Goal: Task Accomplishment & Management: Manage account settings

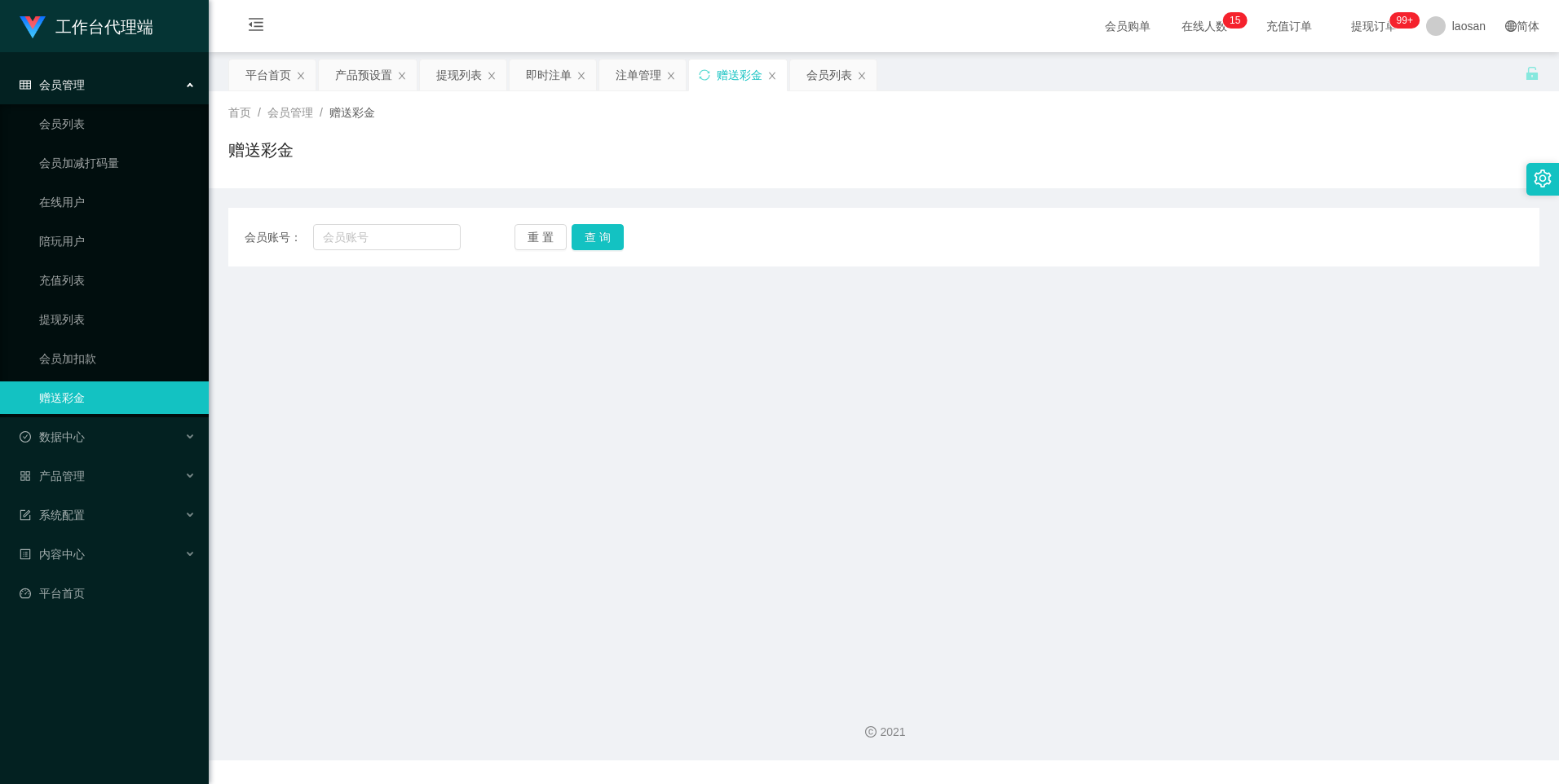
click at [404, 252] on div "会员账号： 重 置 查 询 会员账号 会员姓名 账号余额 操作类型 彩金加款 彩金扣款 金额 确 定" at bounding box center [883, 237] width 1311 height 58
click at [407, 237] on input "text" at bounding box center [387, 237] width 147 height 26
paste input "Helen123"
type input "Helen123"
click at [588, 240] on button "查 询" at bounding box center [598, 237] width 52 height 26
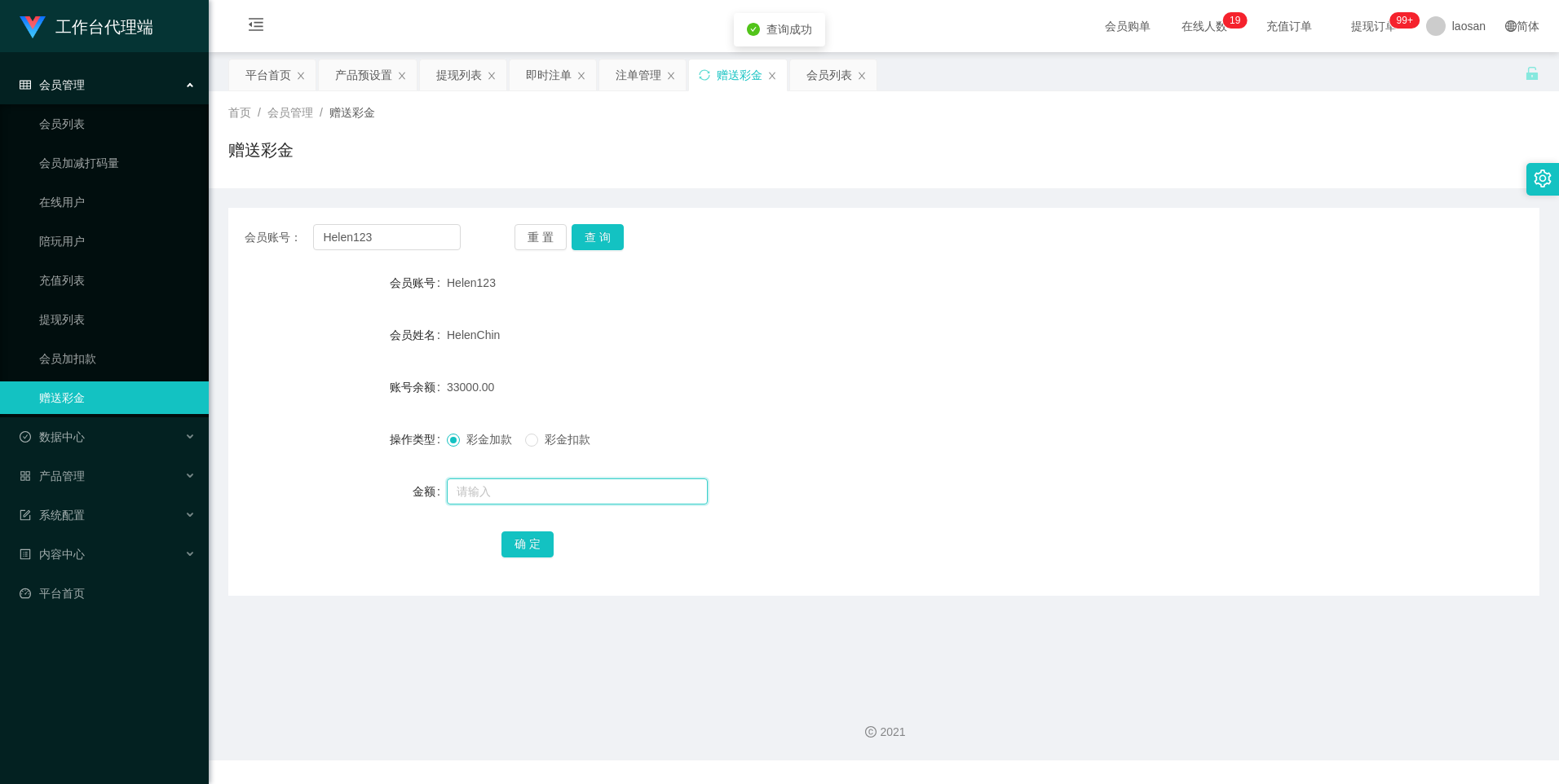
click at [503, 488] on input "text" at bounding box center [577, 491] width 261 height 26
type input "2000"
click at [576, 496] on input "2000" at bounding box center [577, 491] width 261 height 26
click at [518, 544] on button "确 定" at bounding box center [528, 544] width 52 height 26
click at [931, 266] on div "会员账号： Helen123 重 置 查 询 会员账号 Helen123 会员姓名 [PERSON_NAME] 账号余额 35000.00 操作类型 彩金加款…" at bounding box center [883, 402] width 1311 height 388
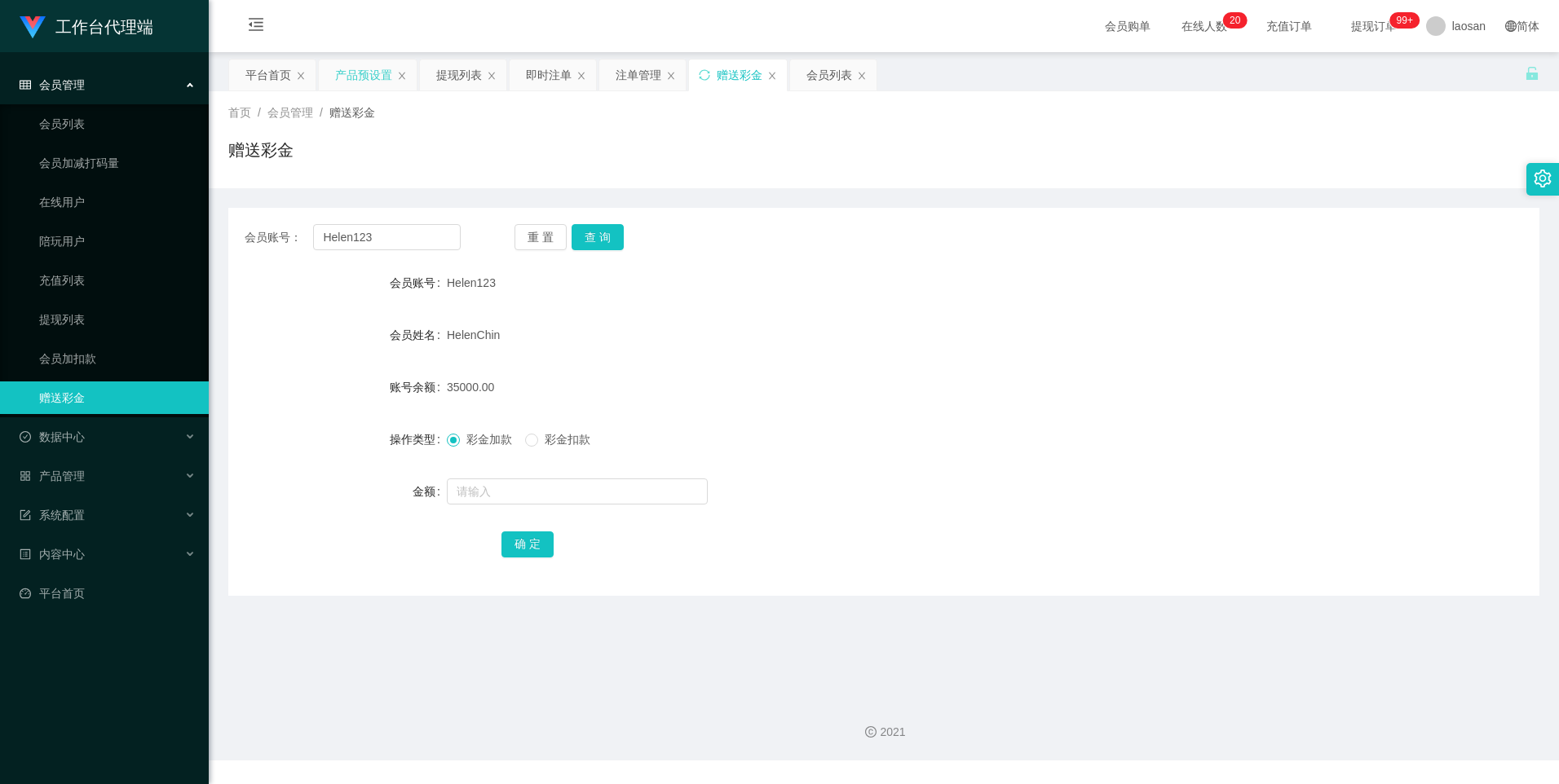
click at [341, 78] on div "产品预设置" at bounding box center [363, 74] width 57 height 31
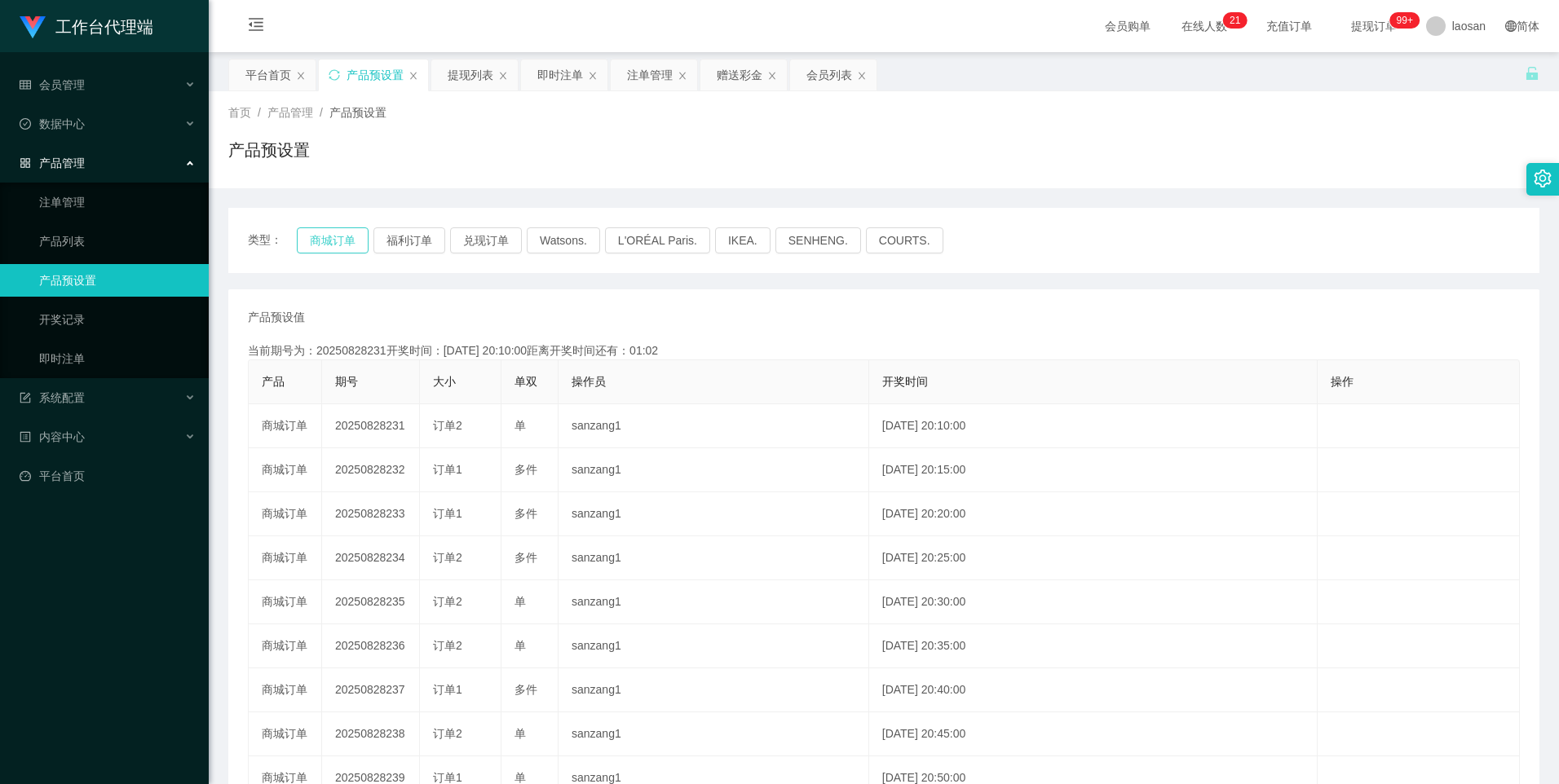
click at [341, 236] on button "商城订单" at bounding box center [332, 240] width 72 height 26
click at [350, 238] on button "商城订单" at bounding box center [332, 240] width 72 height 26
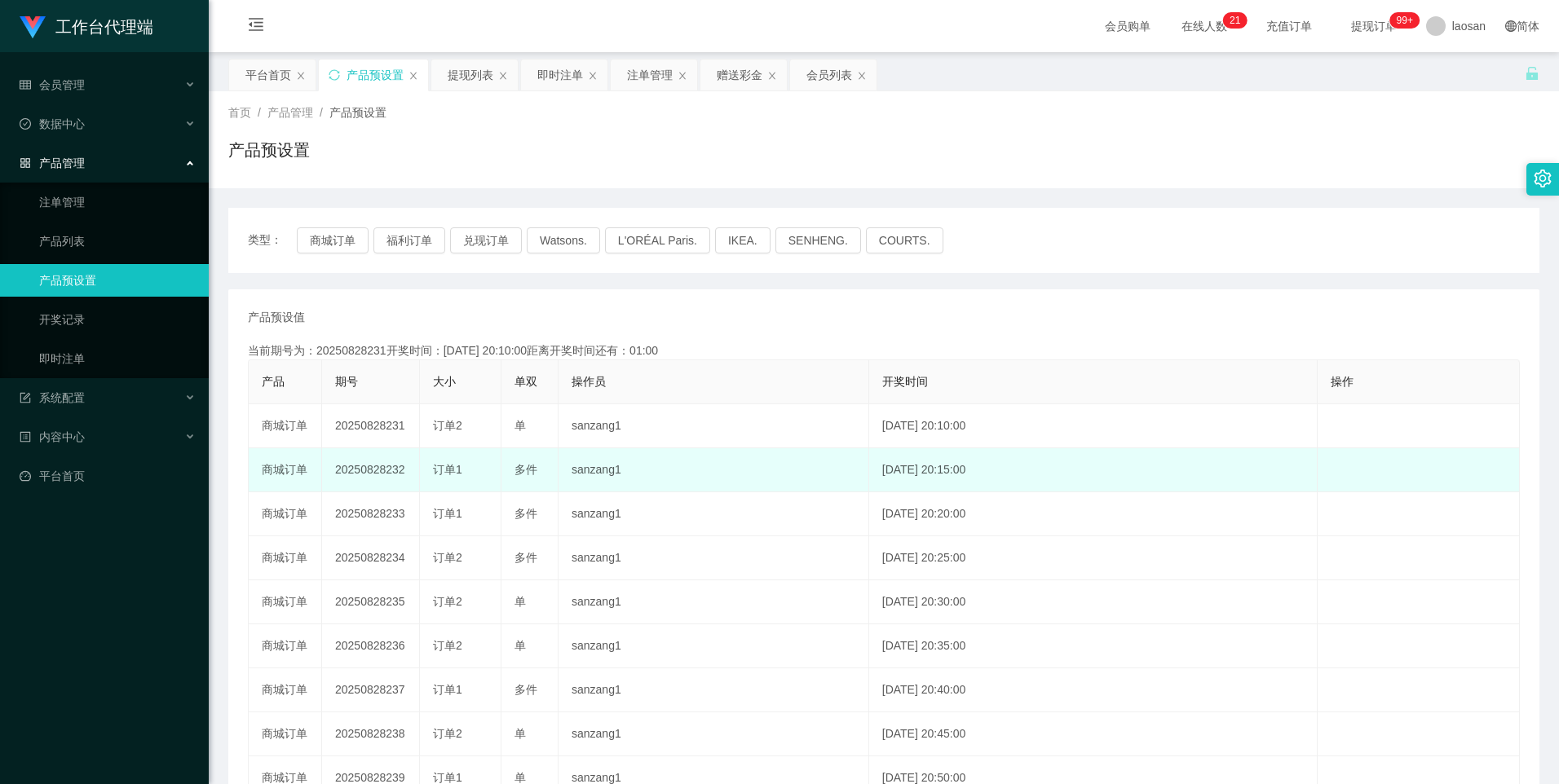
drag, startPoint x: 378, startPoint y: 476, endPoint x: 483, endPoint y: 472, distance: 105.1
click at [483, 472] on tr "商城订单 20250828232 订单1 多件 sanzang1 [DATE] 20:15:00 编 辑 限制投注" at bounding box center [884, 470] width 1271 height 44
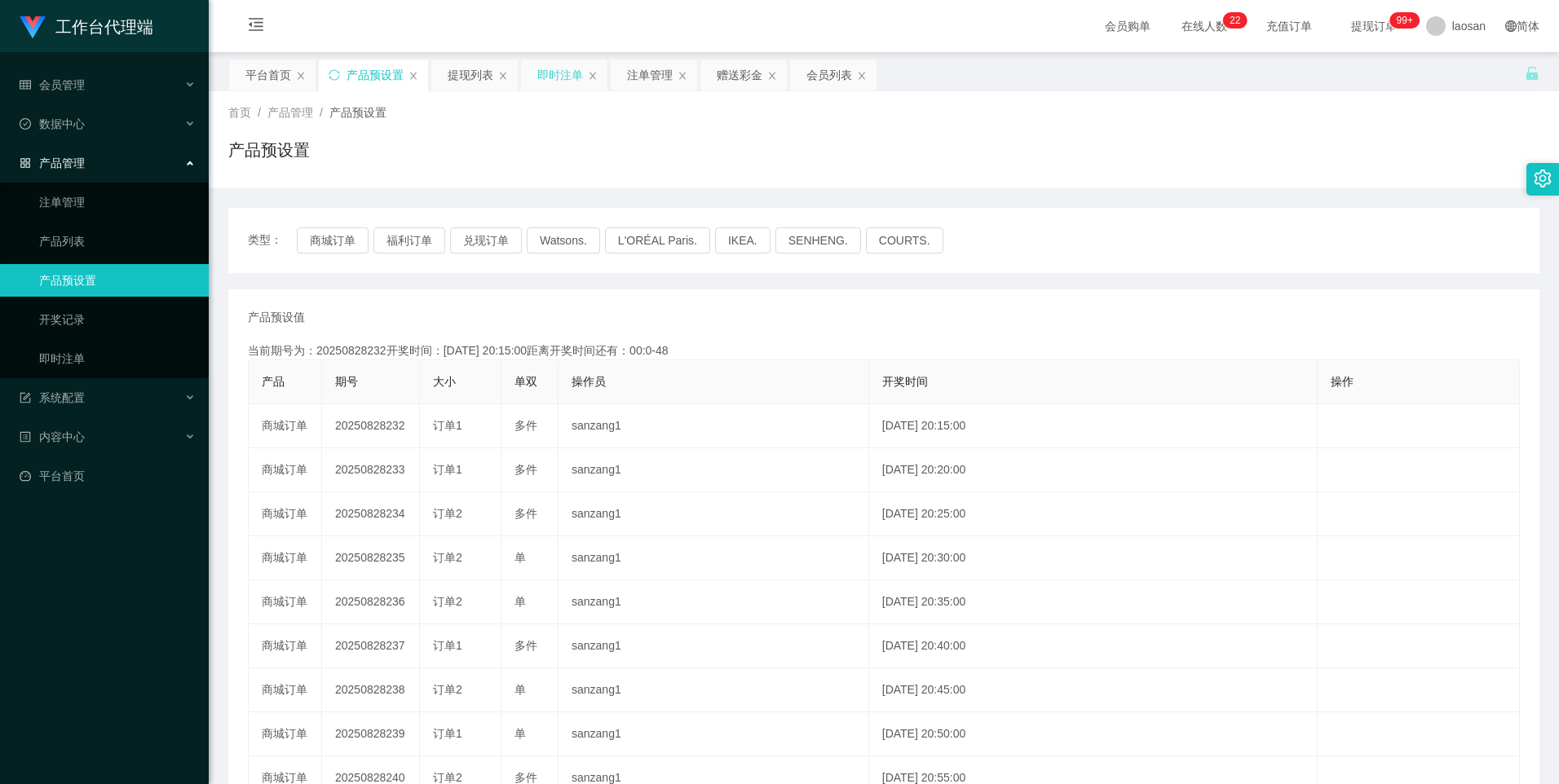
click at [554, 73] on div "即时注单" at bounding box center [559, 74] width 46 height 31
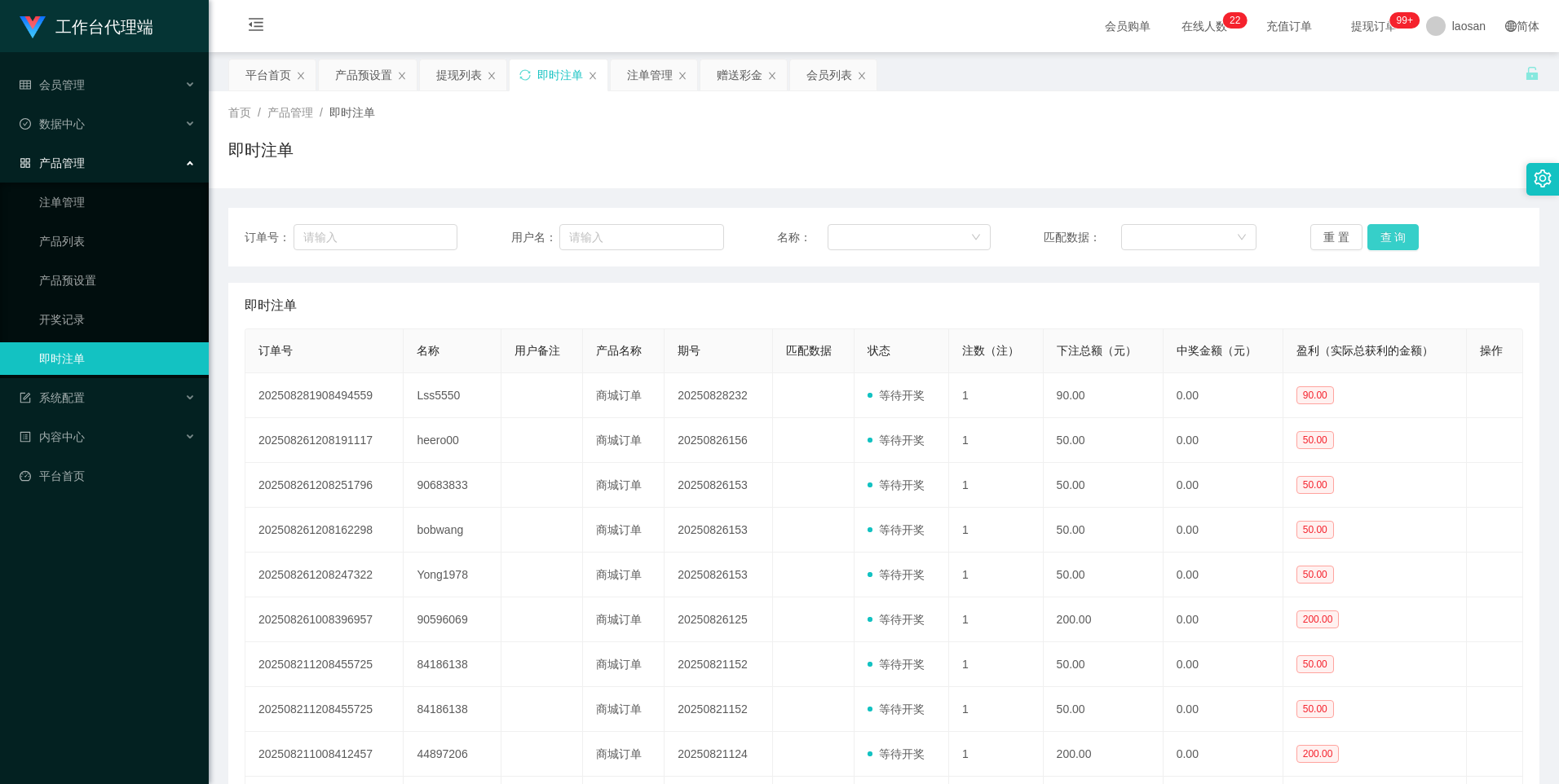
click at [1385, 238] on button "查 询" at bounding box center [1394, 237] width 52 height 26
click at [1400, 245] on button "查 询" at bounding box center [1394, 237] width 52 height 26
